Goal: Task Accomplishment & Management: Use online tool/utility

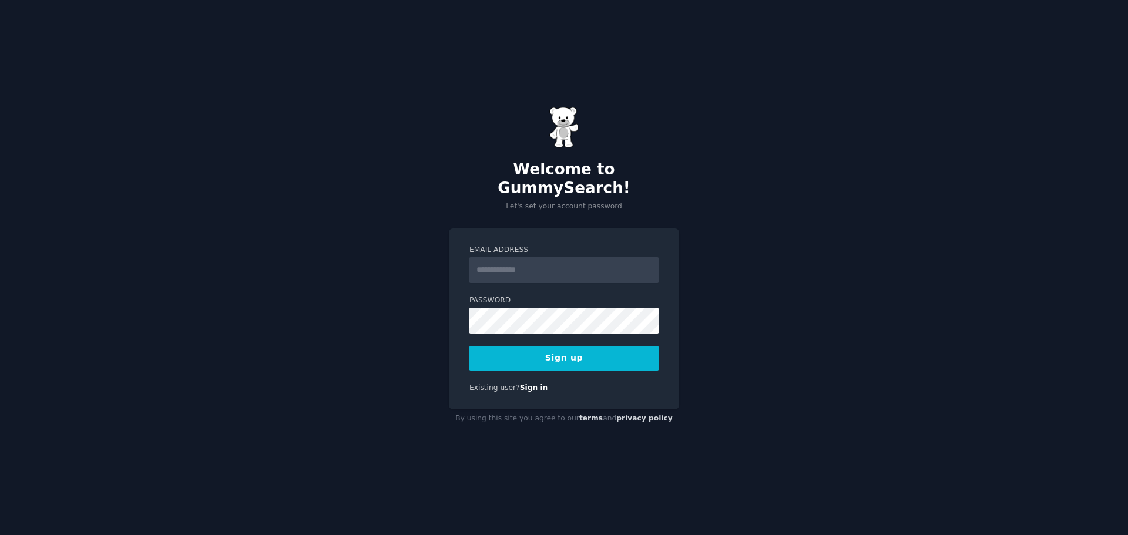
click at [532, 262] on input "Email Address" at bounding box center [563, 270] width 189 height 26
click at [545, 257] on input "Email Address" at bounding box center [563, 270] width 189 height 26
click at [419, 297] on div "Welcome to GummySearch! Let's set your account password Email Address Password …" at bounding box center [564, 267] width 1128 height 535
click at [510, 257] on input "Email Address" at bounding box center [563, 270] width 189 height 26
click at [417, 358] on div "Welcome to GummySearch! Let's set your account password Email Address Password …" at bounding box center [564, 267] width 1128 height 535
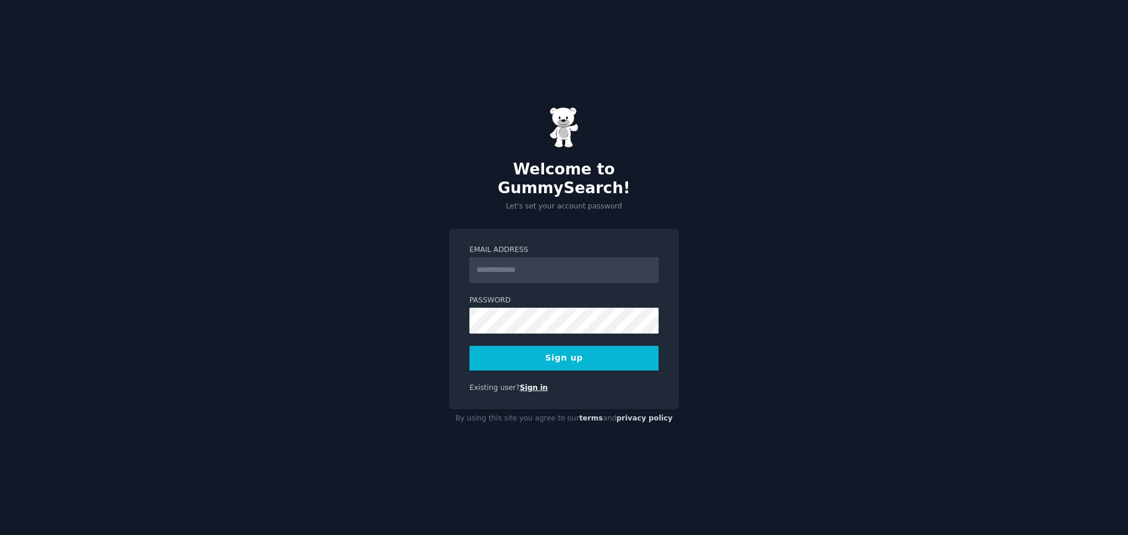
click at [531, 384] on link "Sign in" at bounding box center [534, 388] width 28 height 8
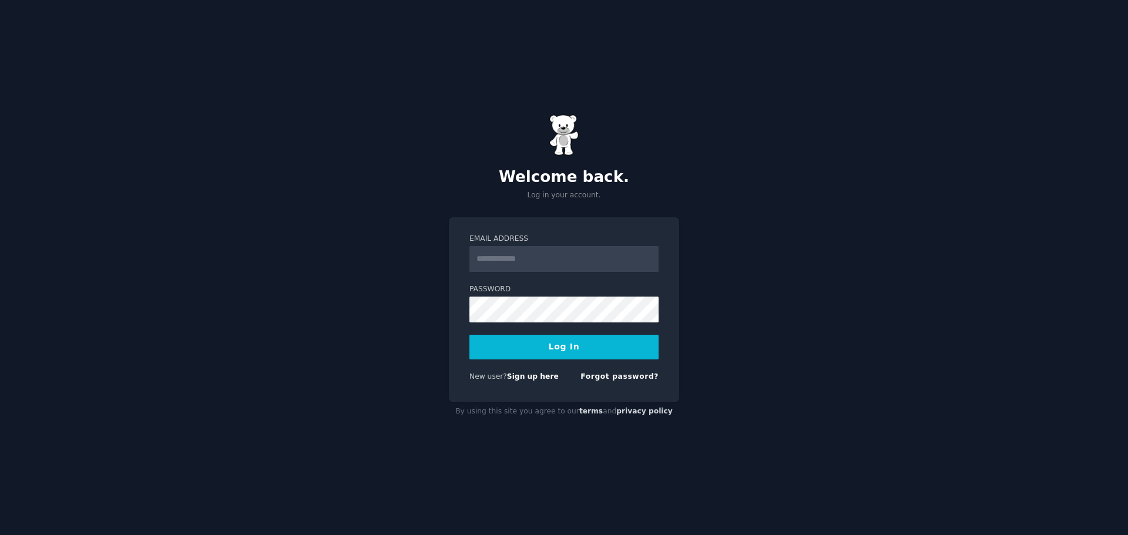
click at [519, 250] on input "Email Address" at bounding box center [563, 259] width 189 height 26
type input "**********"
click at [525, 379] on link "Sign up here" at bounding box center [533, 376] width 52 height 8
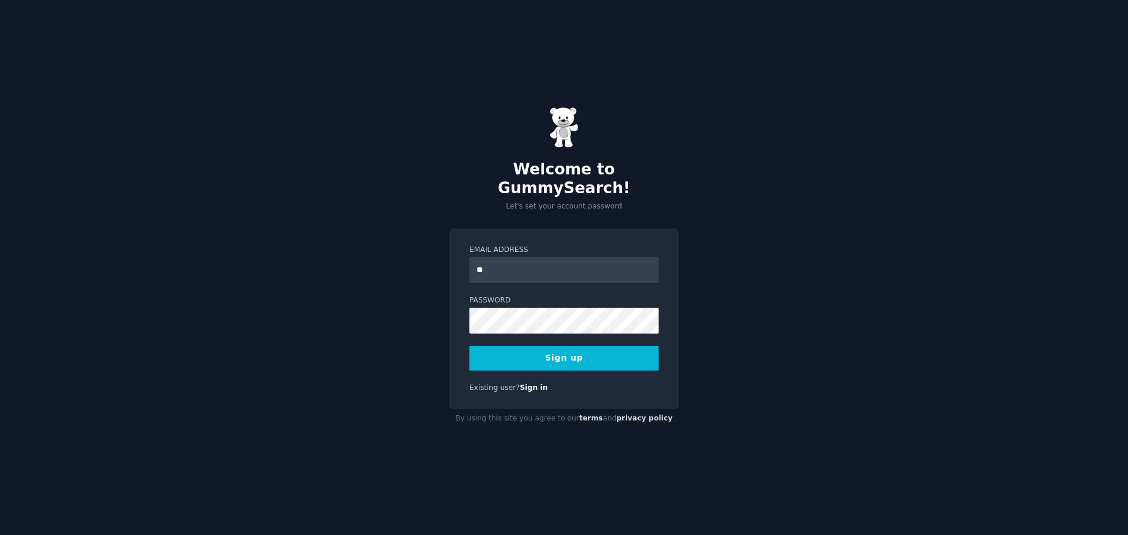
type input "**********"
click at [580, 346] on button "Sign up" at bounding box center [563, 358] width 189 height 25
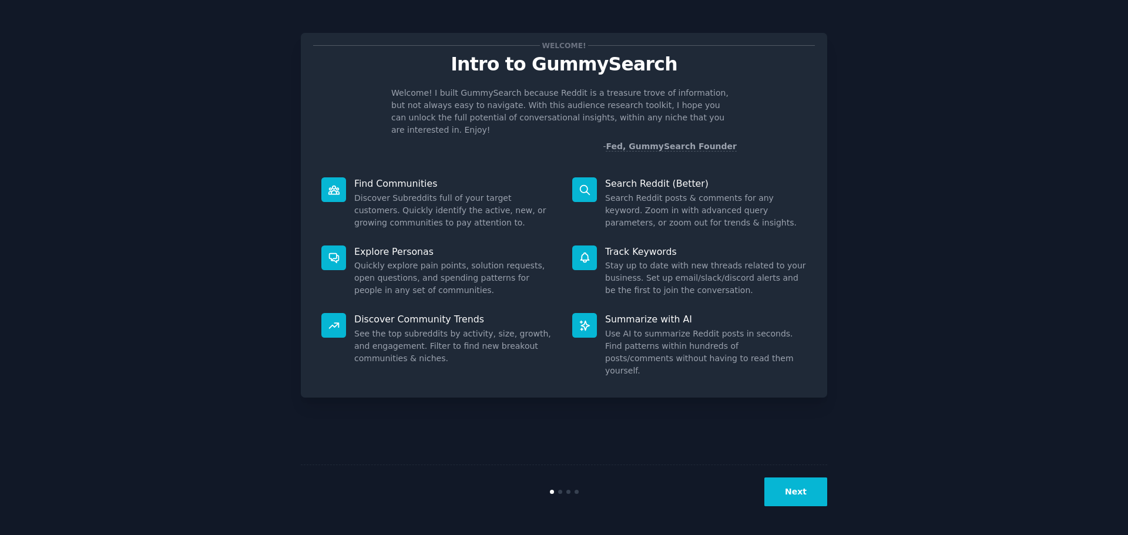
click at [801, 482] on button "Next" at bounding box center [795, 492] width 63 height 29
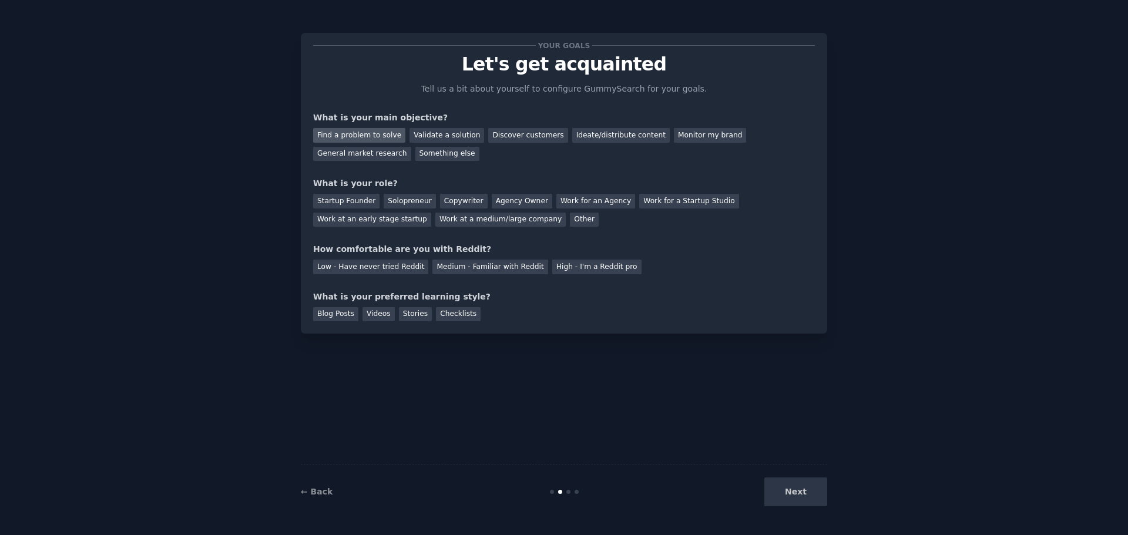
click at [377, 136] on div "Find a problem to solve" at bounding box center [359, 135] width 92 height 15
click at [407, 202] on div "Solopreneur" at bounding box center [410, 201] width 52 height 15
click at [362, 267] on div "Low - Have never tried Reddit" at bounding box center [370, 267] width 115 height 15
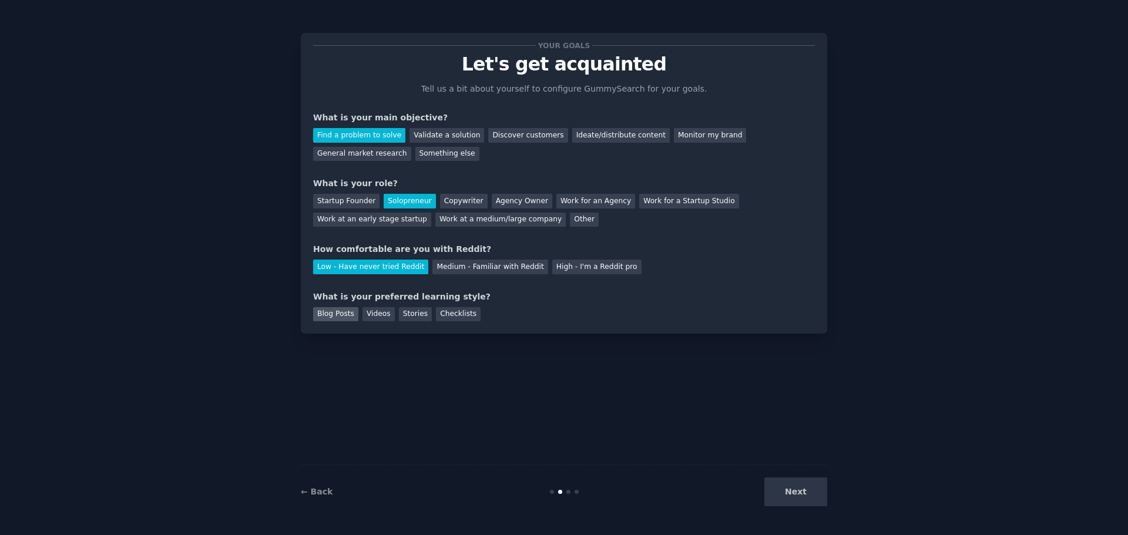
click at [333, 313] on div "Blog Posts" at bounding box center [335, 314] width 45 height 15
click at [407, 312] on div "Stories" at bounding box center [415, 314] width 33 height 15
click at [336, 314] on div "Blog Posts" at bounding box center [335, 314] width 45 height 15
click at [812, 495] on button "Next" at bounding box center [795, 492] width 63 height 29
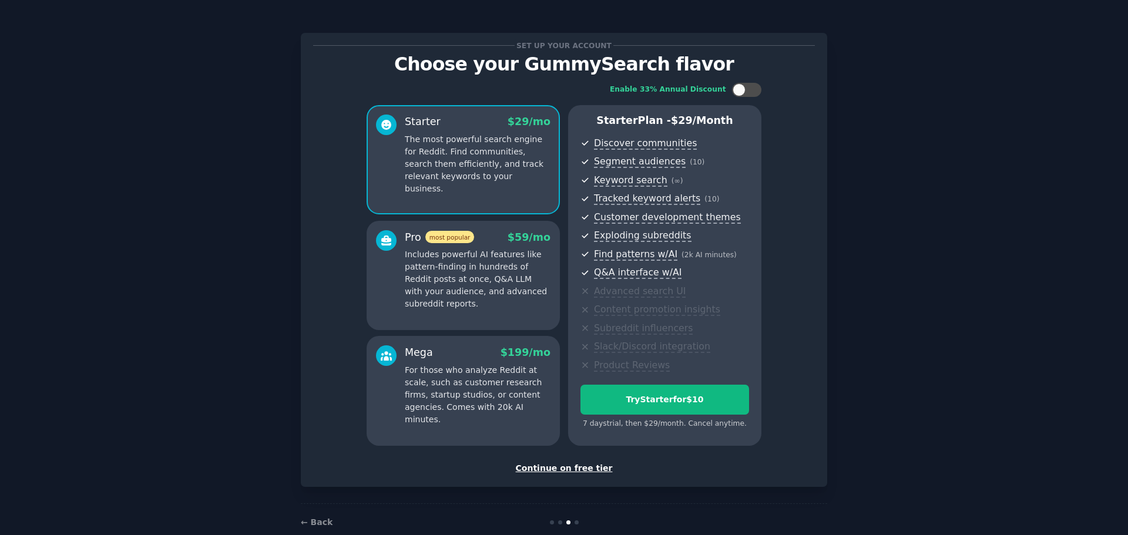
click at [567, 466] on div "Continue on free tier" at bounding box center [564, 468] width 502 height 12
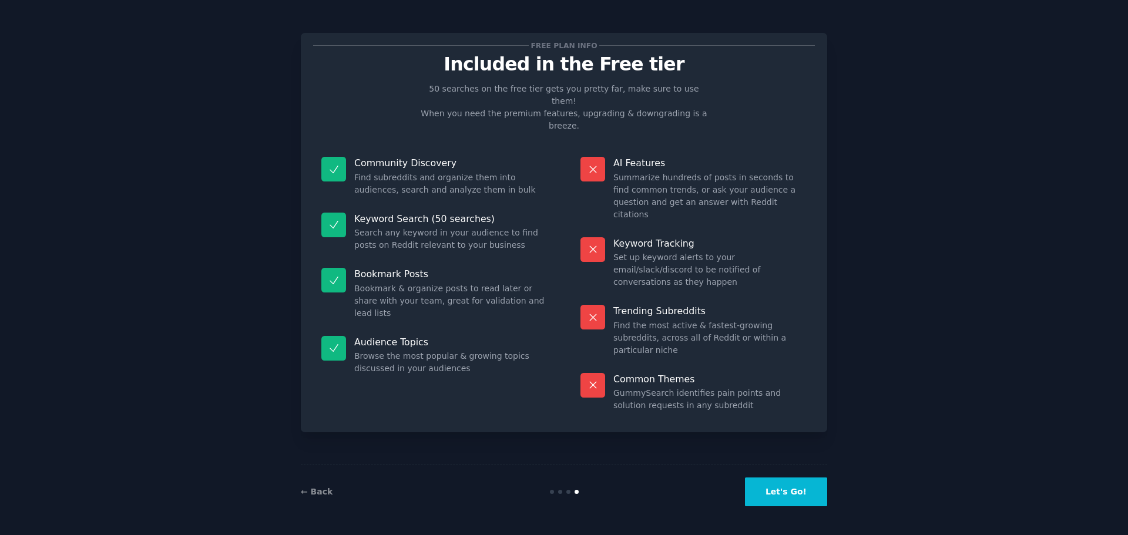
click at [794, 494] on button "Let's Go!" at bounding box center [786, 492] width 82 height 29
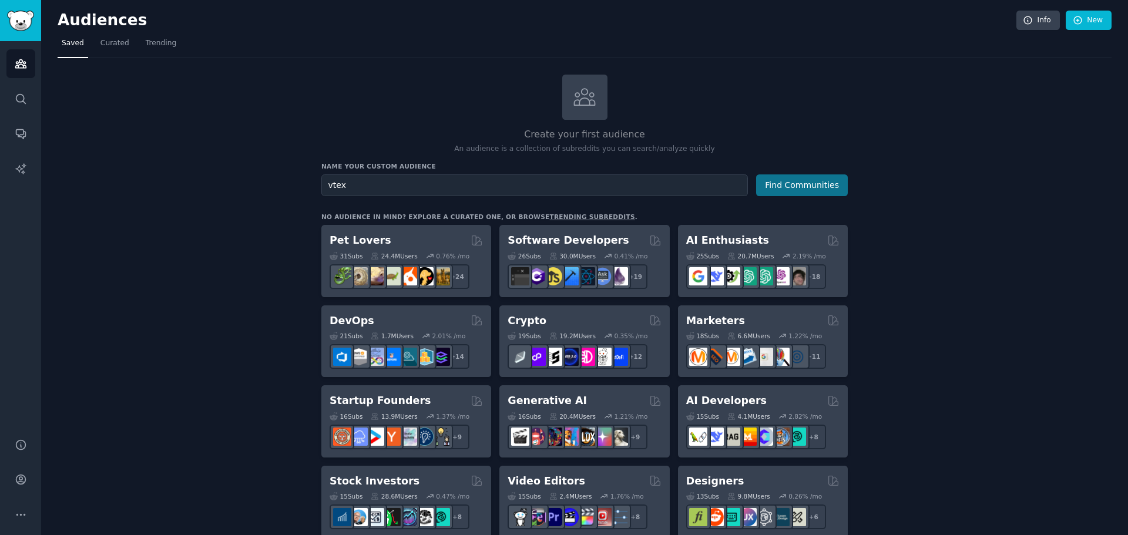
type input "vtex"
click at [791, 182] on button "Find Communities" at bounding box center [802, 185] width 92 height 22
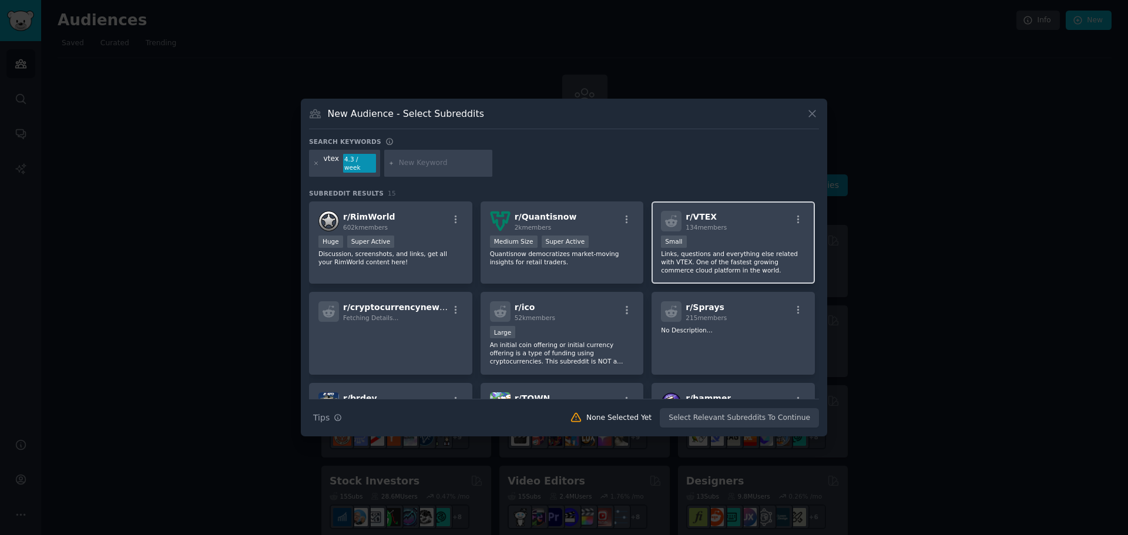
click at [746, 216] on div "r/ VTEX 134 members" at bounding box center [733, 221] width 145 height 21
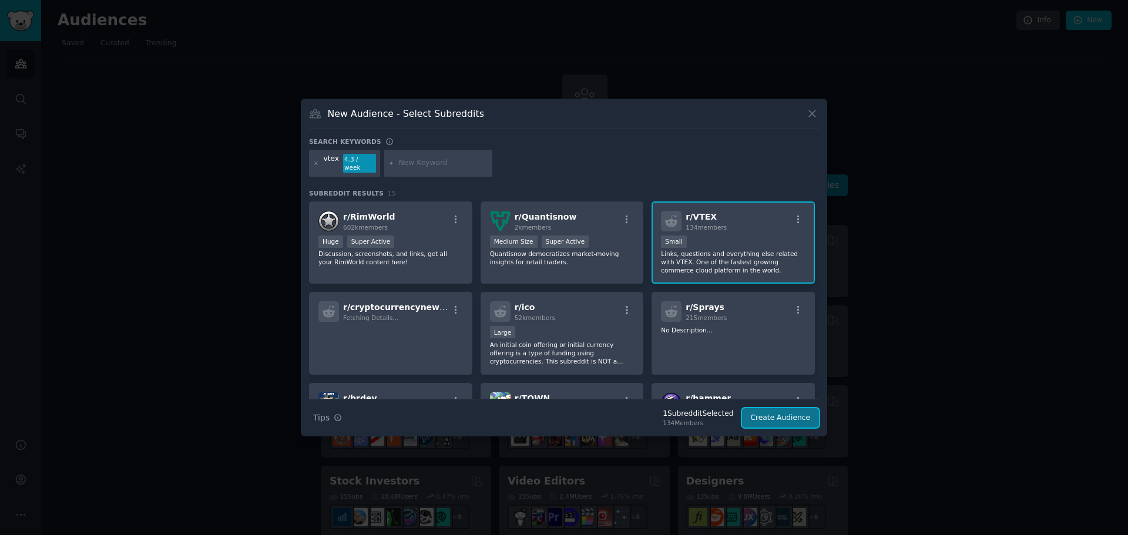
click at [789, 414] on button "Create Audience" at bounding box center [781, 418] width 78 height 20
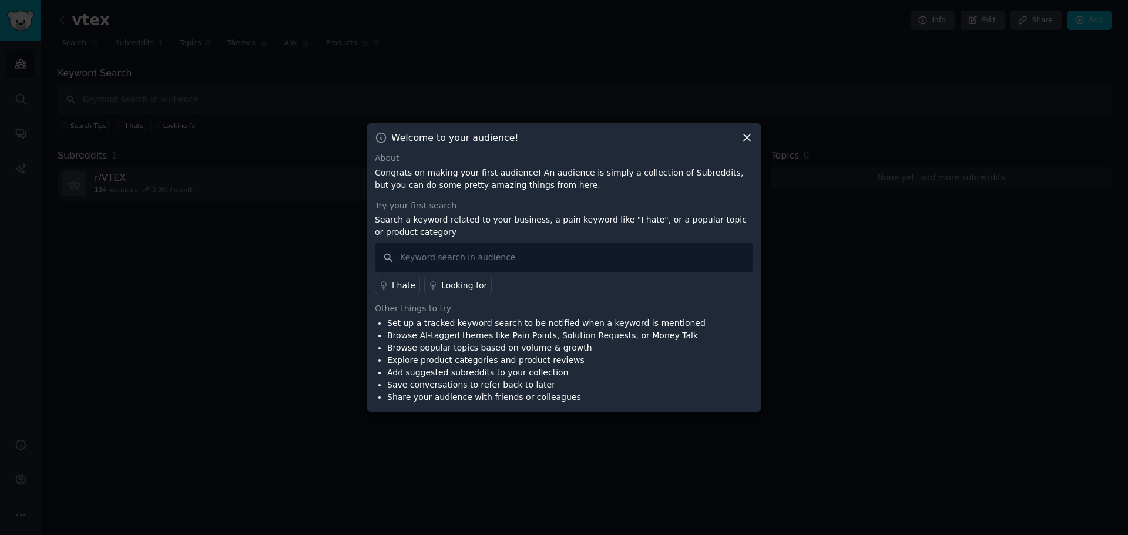
click at [751, 137] on icon at bounding box center [747, 138] width 12 height 12
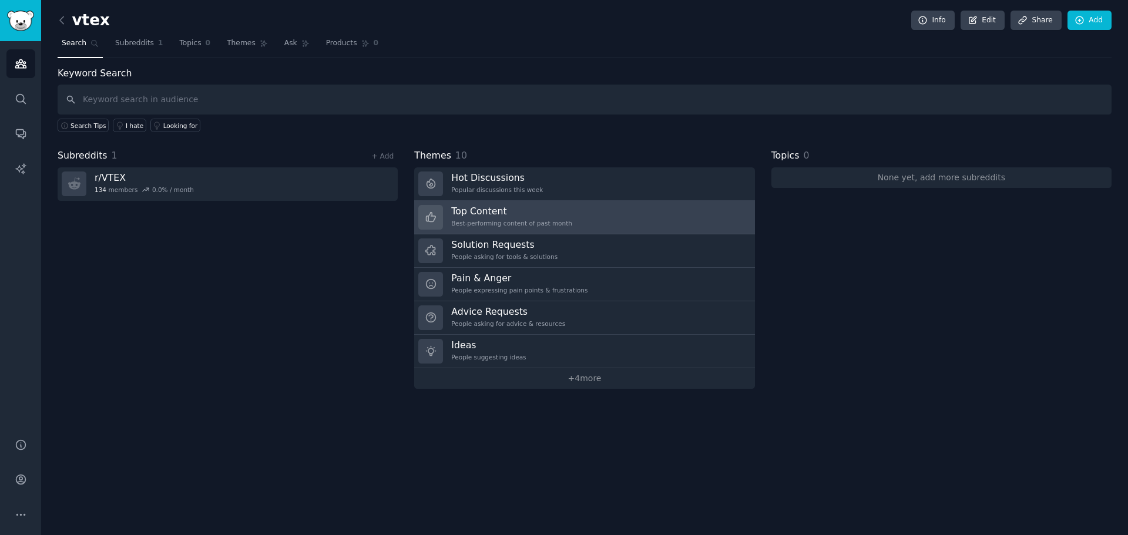
click at [576, 210] on link "Top Content Best-performing content of past month" at bounding box center [584, 217] width 340 height 33
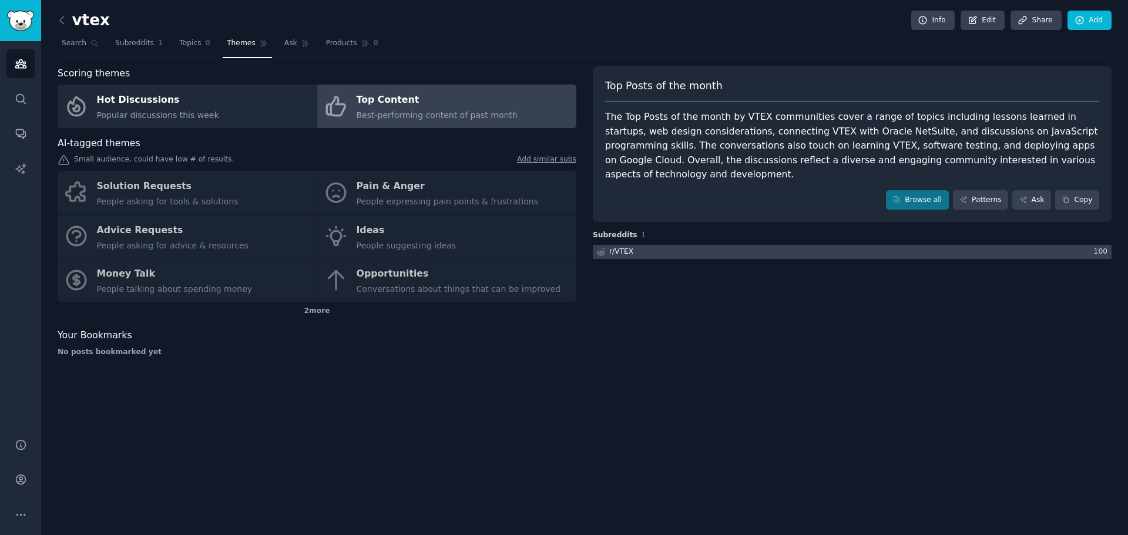
click at [648, 245] on div at bounding box center [852, 252] width 519 height 15
click at [78, 42] on span "Search" at bounding box center [74, 43] width 25 height 11
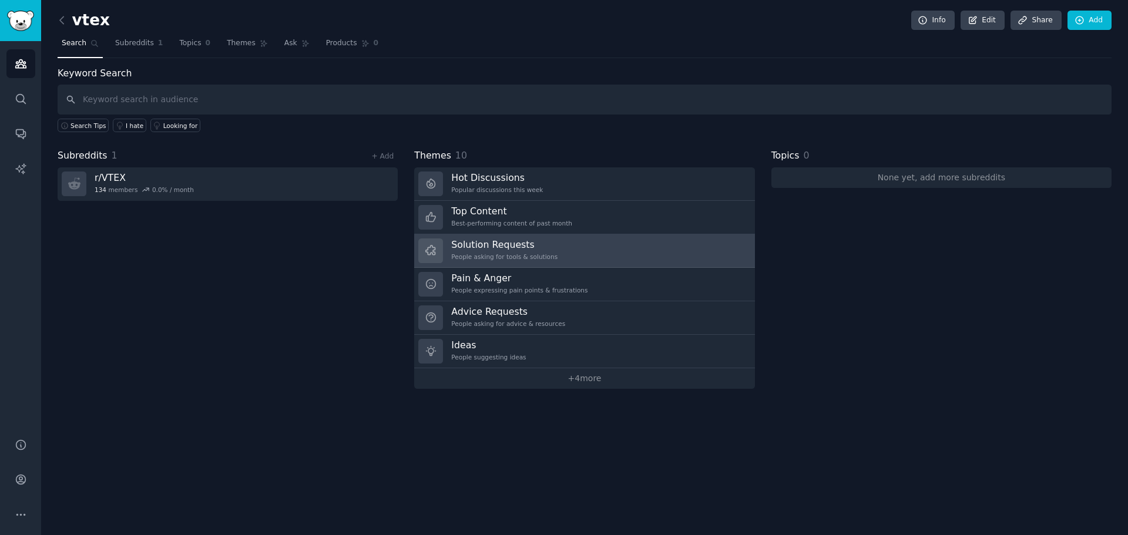
click at [570, 250] on link "Solution Requests People asking for tools & solutions" at bounding box center [584, 250] width 340 height 33
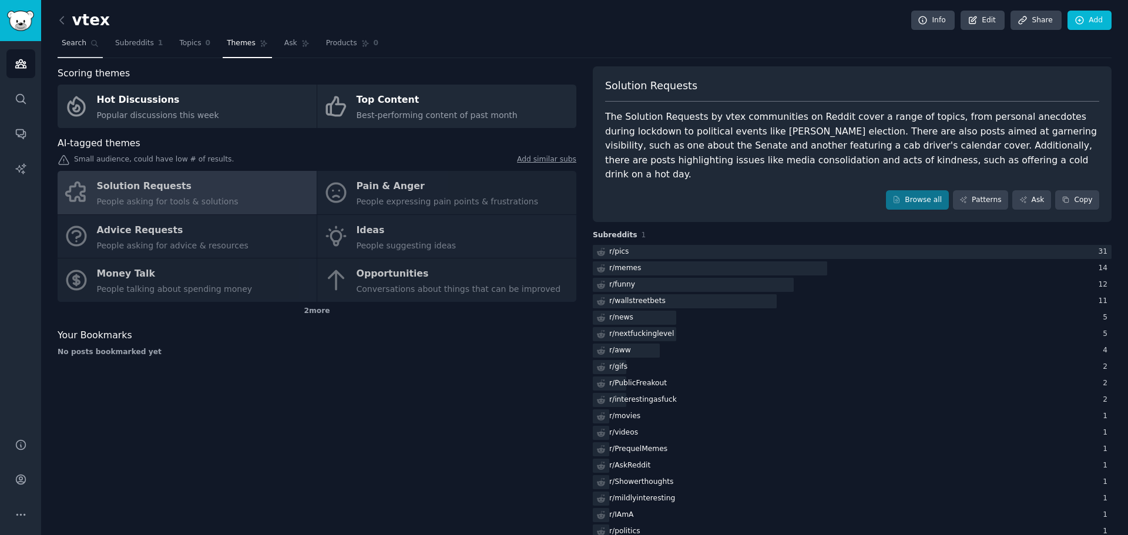
click at [73, 45] on span "Search" at bounding box center [74, 43] width 25 height 11
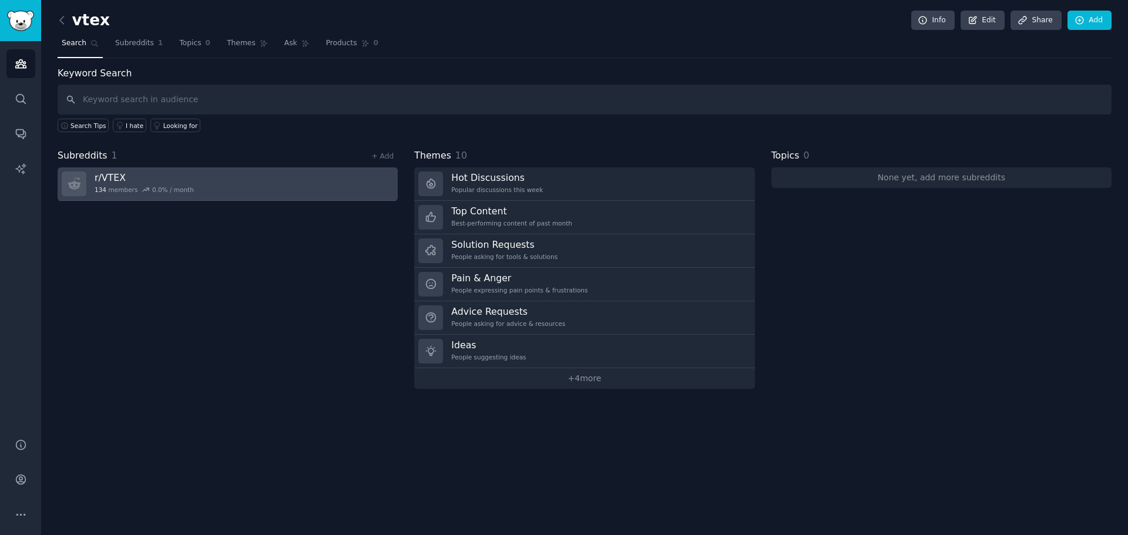
click at [177, 181] on h3 "r/ VTEX" at bounding box center [144, 178] width 99 height 12
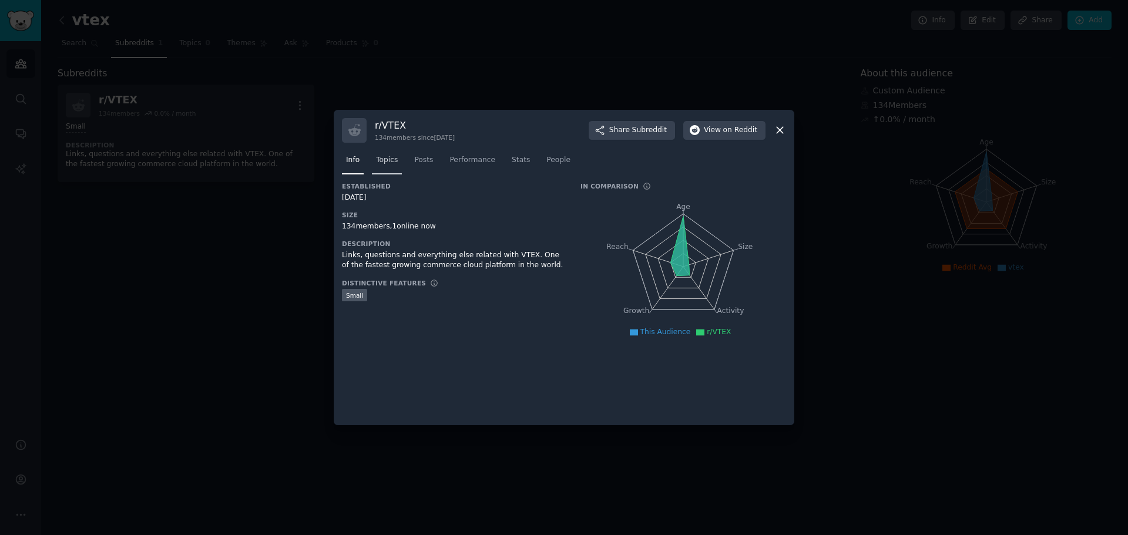
click at [388, 165] on span "Topics" at bounding box center [387, 160] width 22 height 11
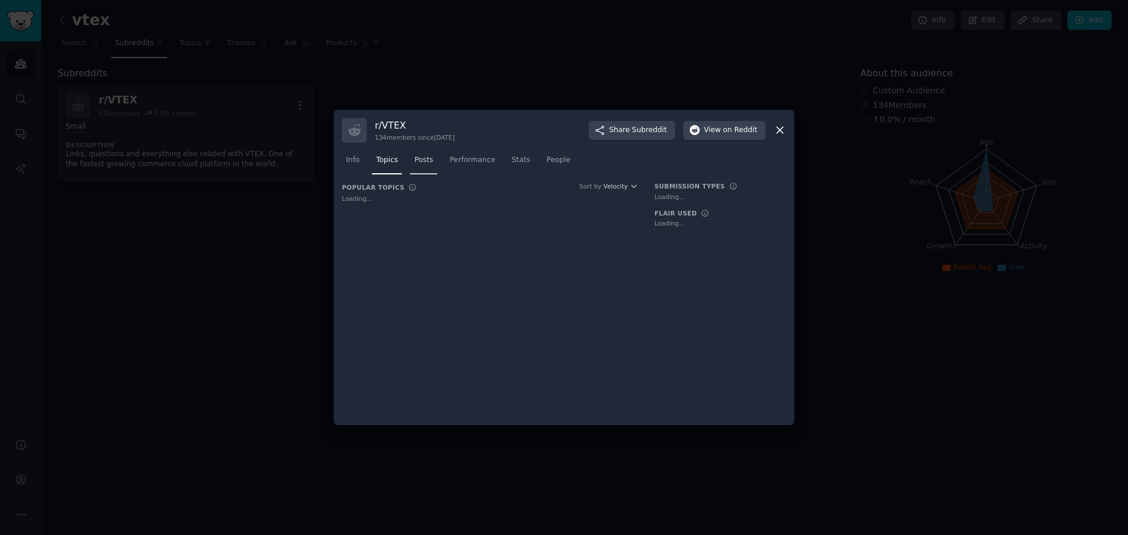
click at [415, 162] on span "Posts" at bounding box center [423, 160] width 19 height 11
click at [469, 168] on div "r/ VTEX 134 members since 11/29/2012 Share Subreddit View on Reddit Info Topics…" at bounding box center [564, 268] width 461 height 316
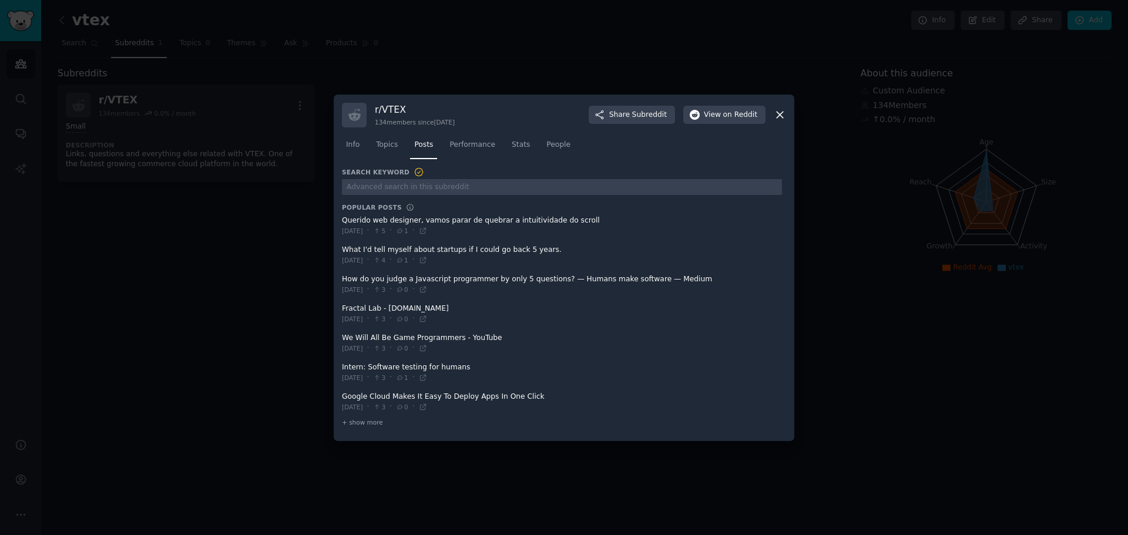
click at [781, 117] on icon at bounding box center [780, 115] width 12 height 12
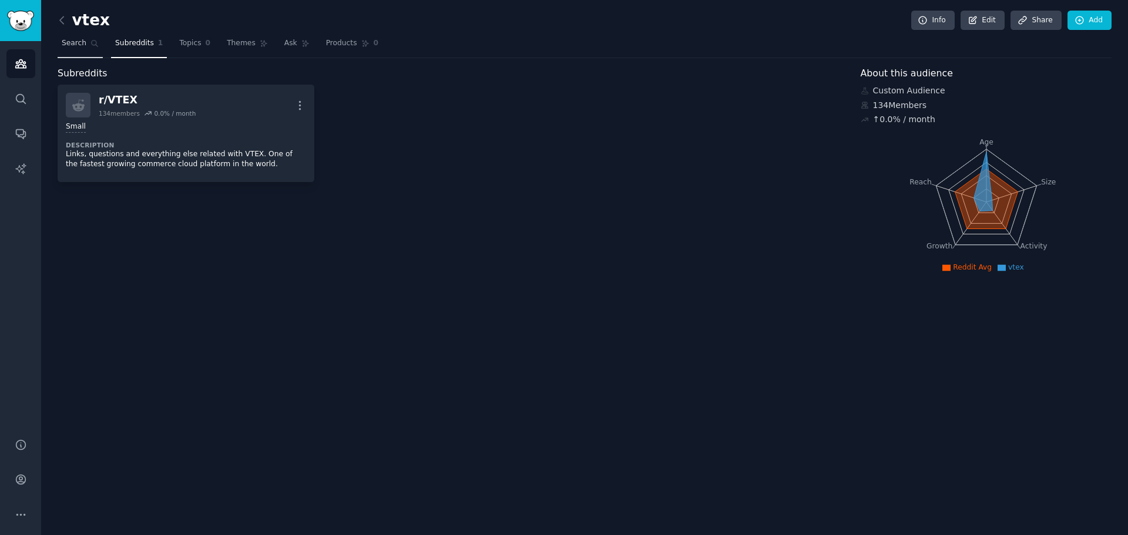
click at [69, 39] on span "Search" at bounding box center [74, 43] width 25 height 11
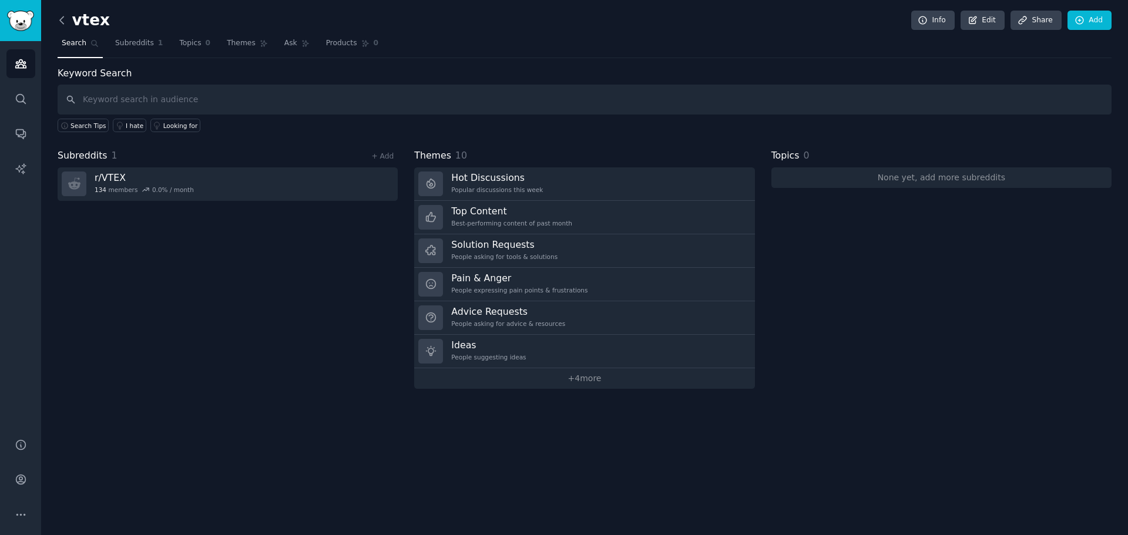
click at [61, 22] on icon at bounding box center [62, 20] width 12 height 12
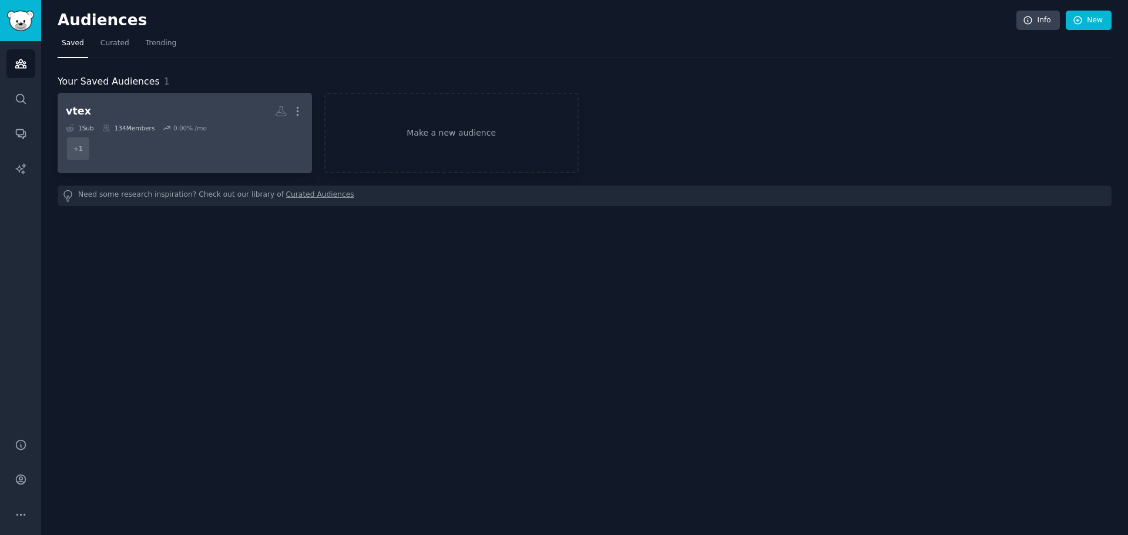
click at [173, 143] on dd "+ 1" at bounding box center [185, 148] width 238 height 33
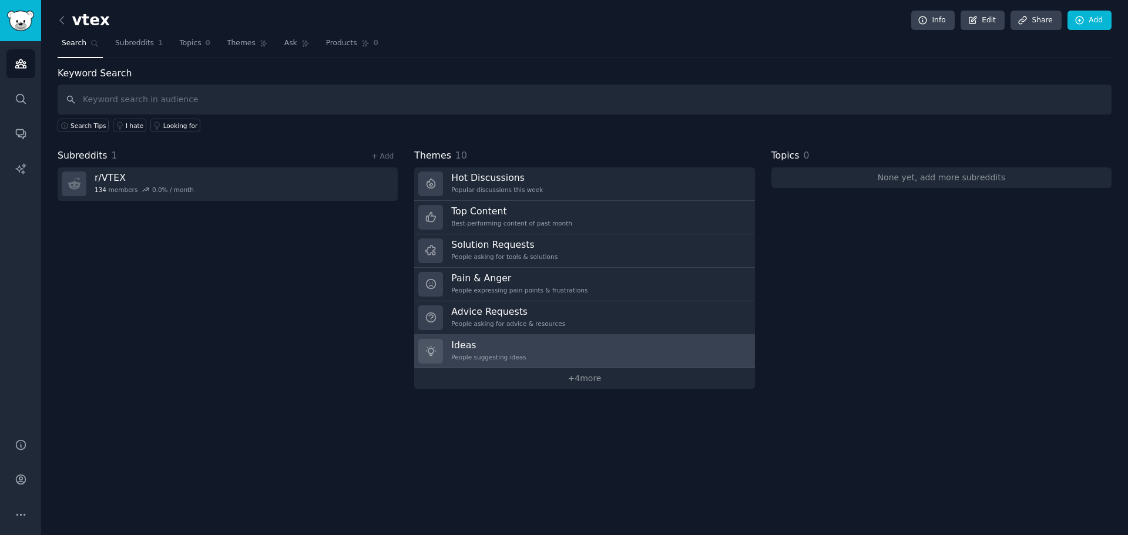
click at [536, 354] on link "Ideas People suggesting ideas" at bounding box center [584, 351] width 340 height 33
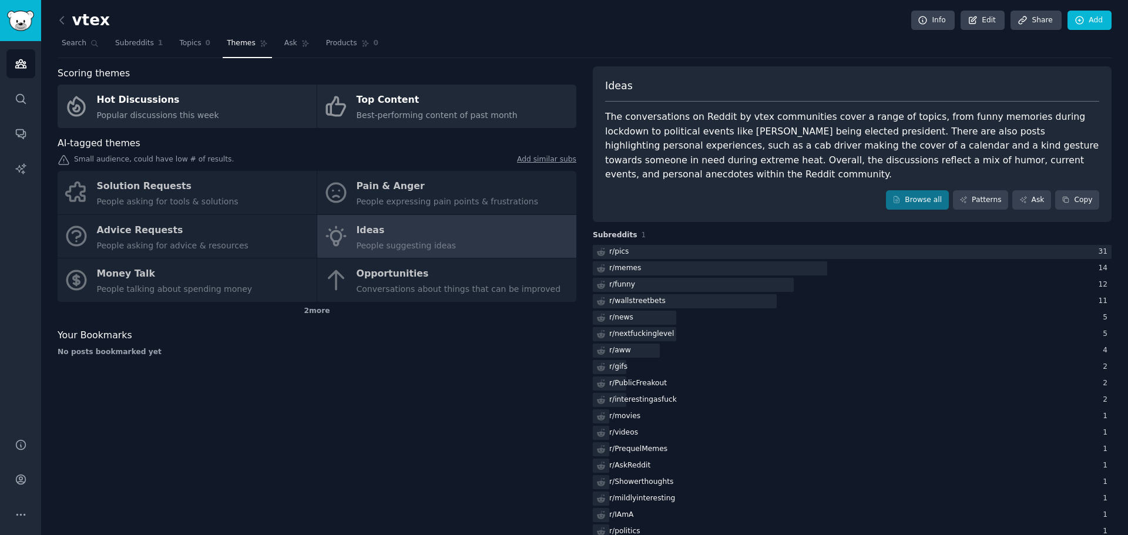
click at [425, 276] on div "Solution Requests People asking for tools & solutions Pain & Anger People expre…" at bounding box center [317, 236] width 519 height 131
click at [678, 245] on div at bounding box center [852, 252] width 519 height 15
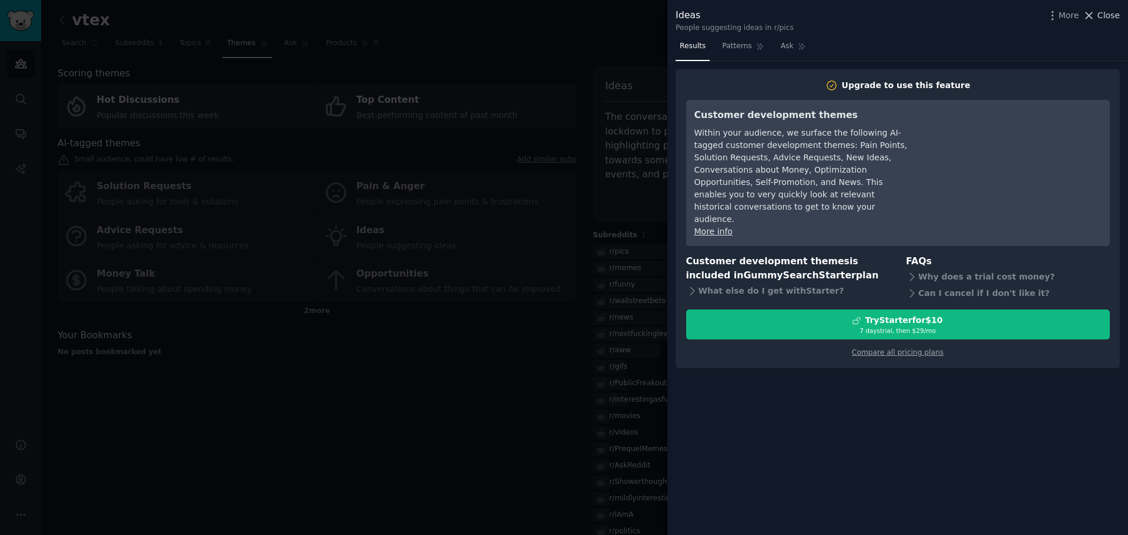
click at [1110, 17] on span "Close" at bounding box center [1108, 15] width 22 height 12
